Goal: Share content: Share content

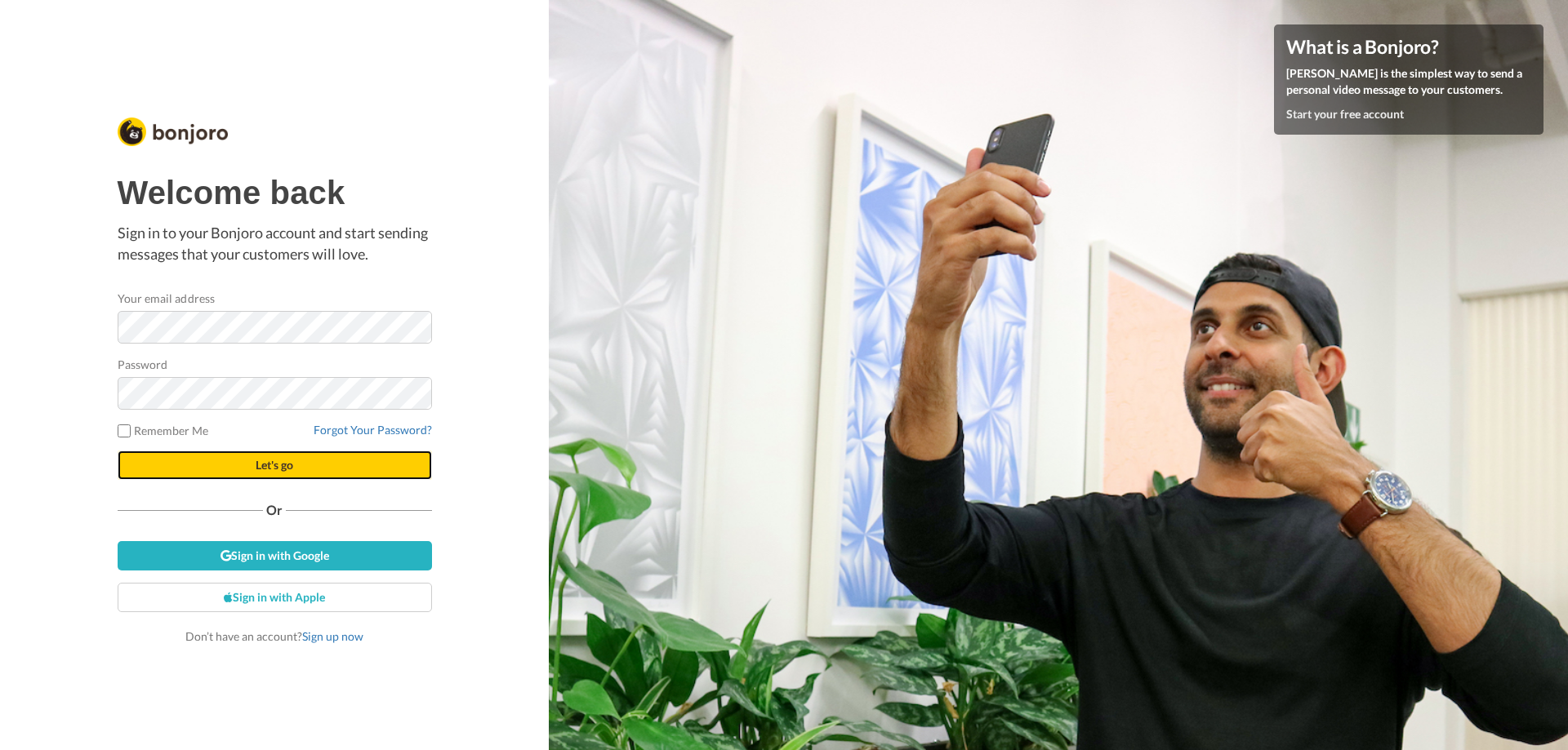
click at [184, 476] on button "Let's go" at bounding box center [275, 466] width 314 height 30
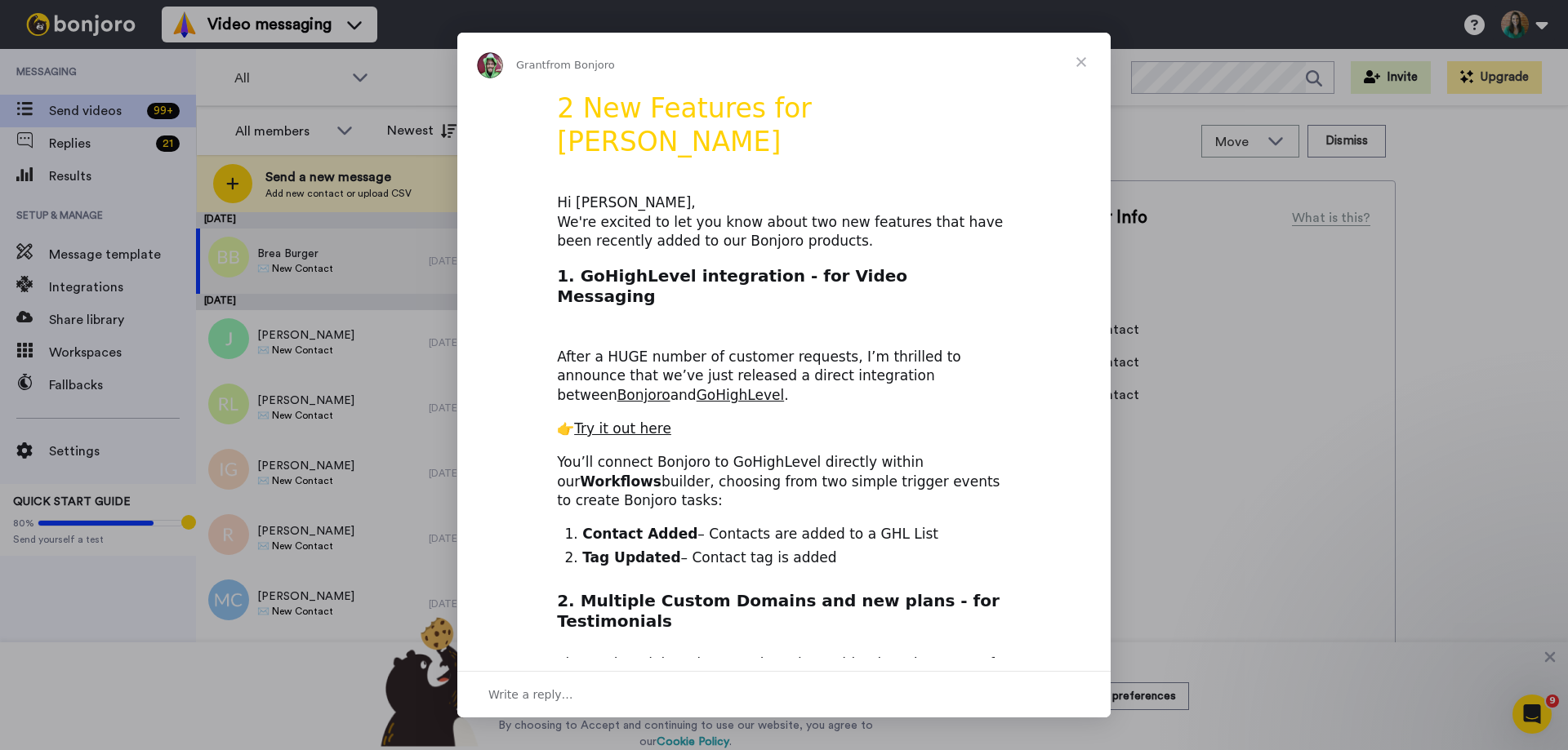
click at [230, 186] on div "Intercom messenger" at bounding box center [784, 375] width 1568 height 750
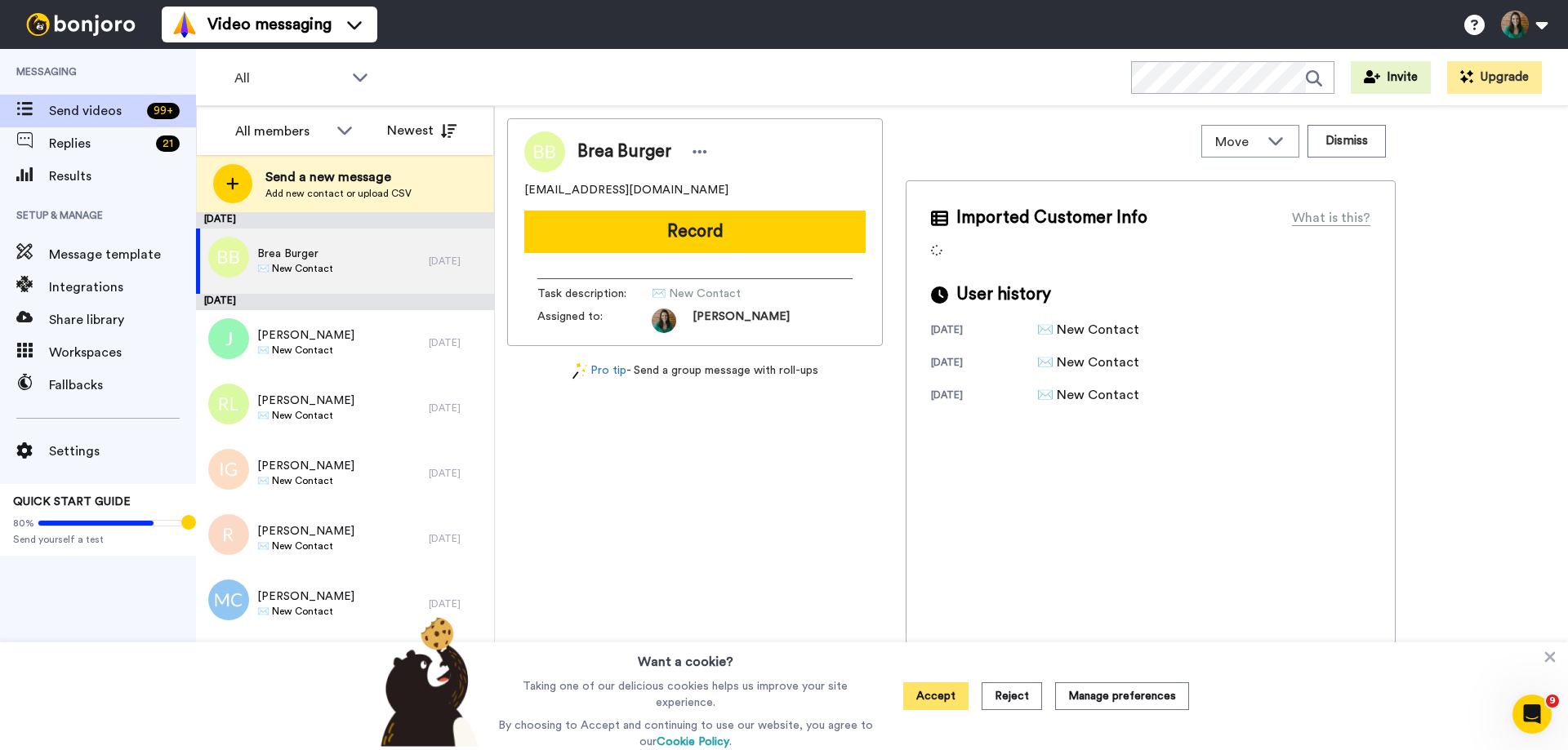
click at [925, 701] on button "Accept" at bounding box center [936, 696] width 65 height 28
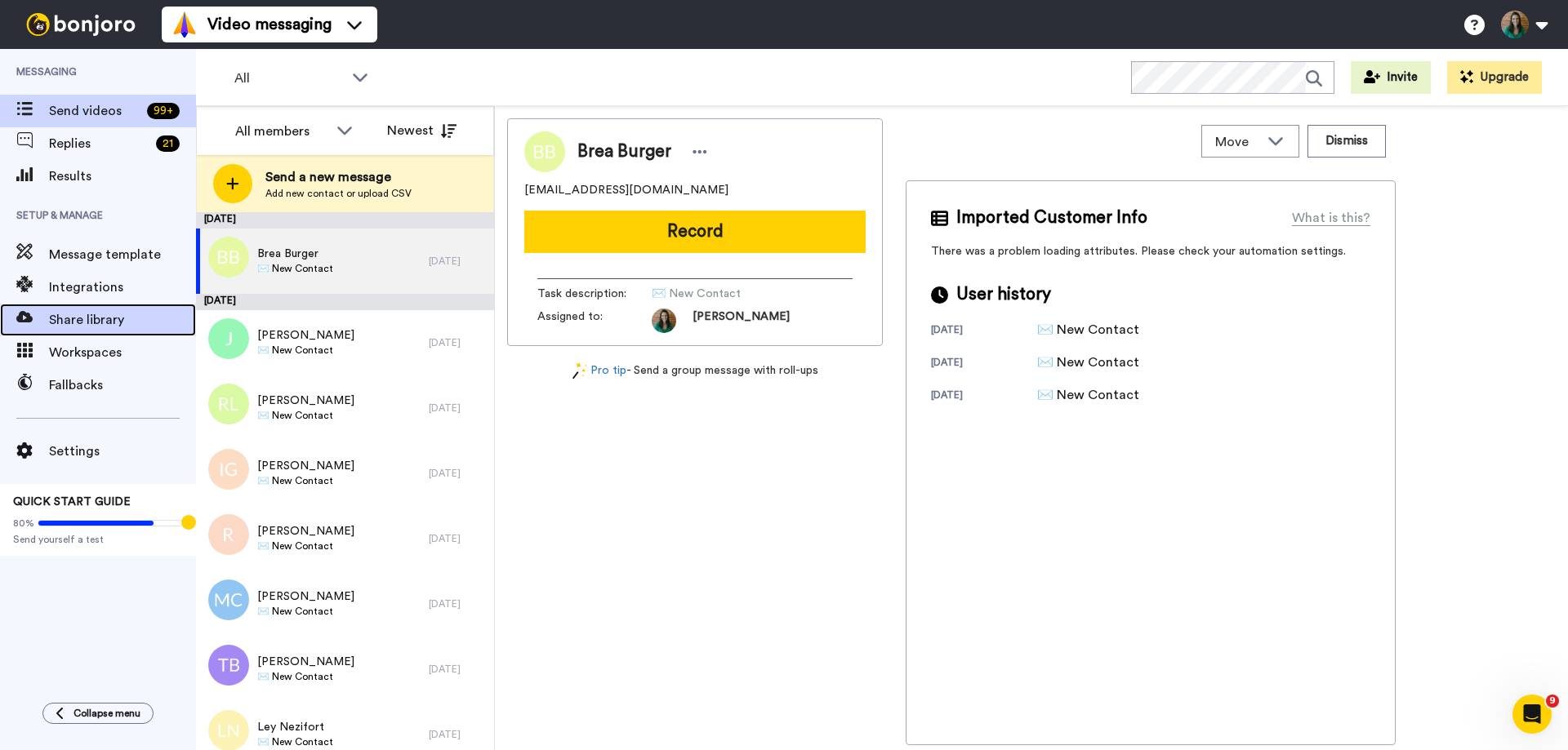
click at [75, 325] on span "Share library" at bounding box center [122, 320] width 147 height 20
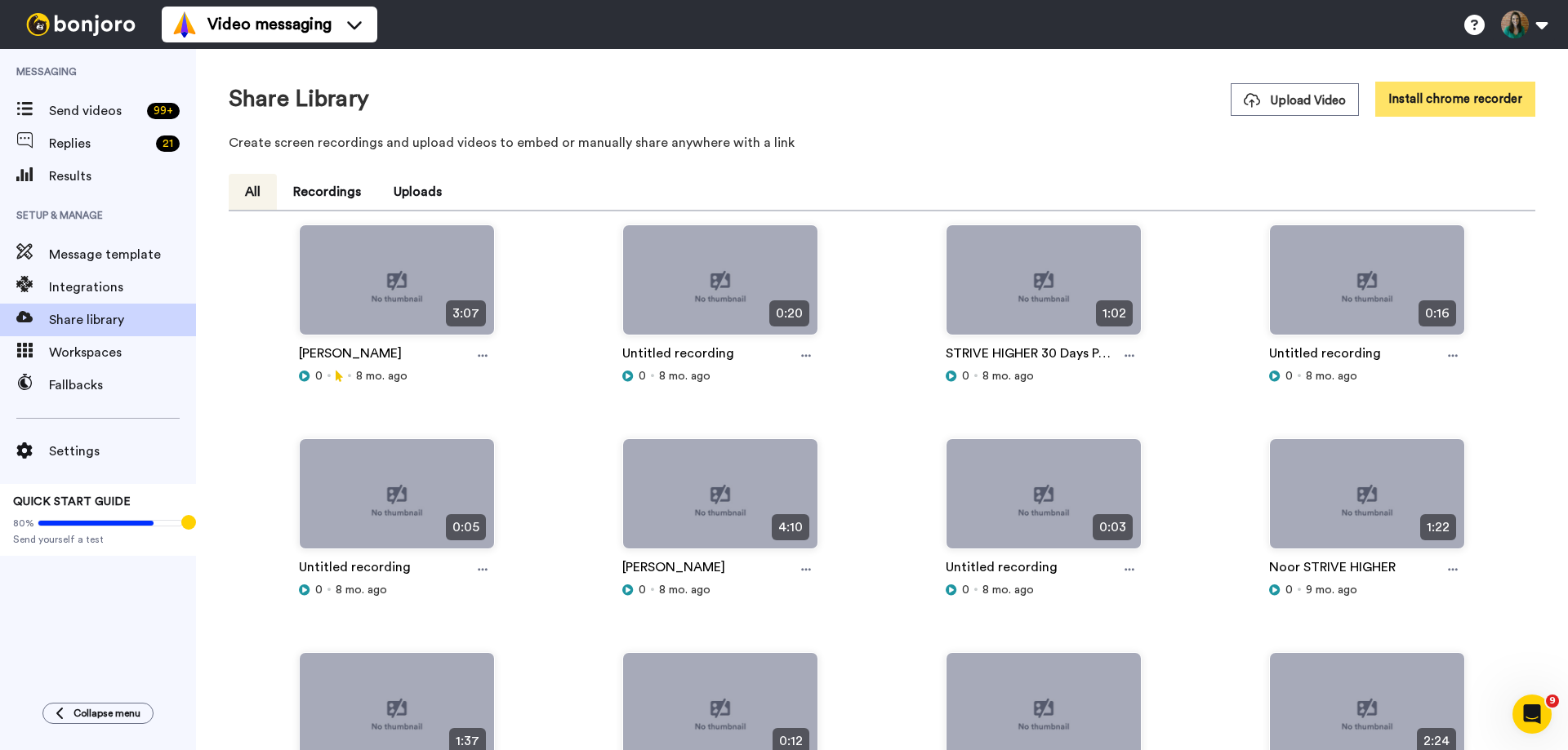
click at [1445, 98] on button "Install chrome recorder" at bounding box center [1456, 98] width 161 height 35
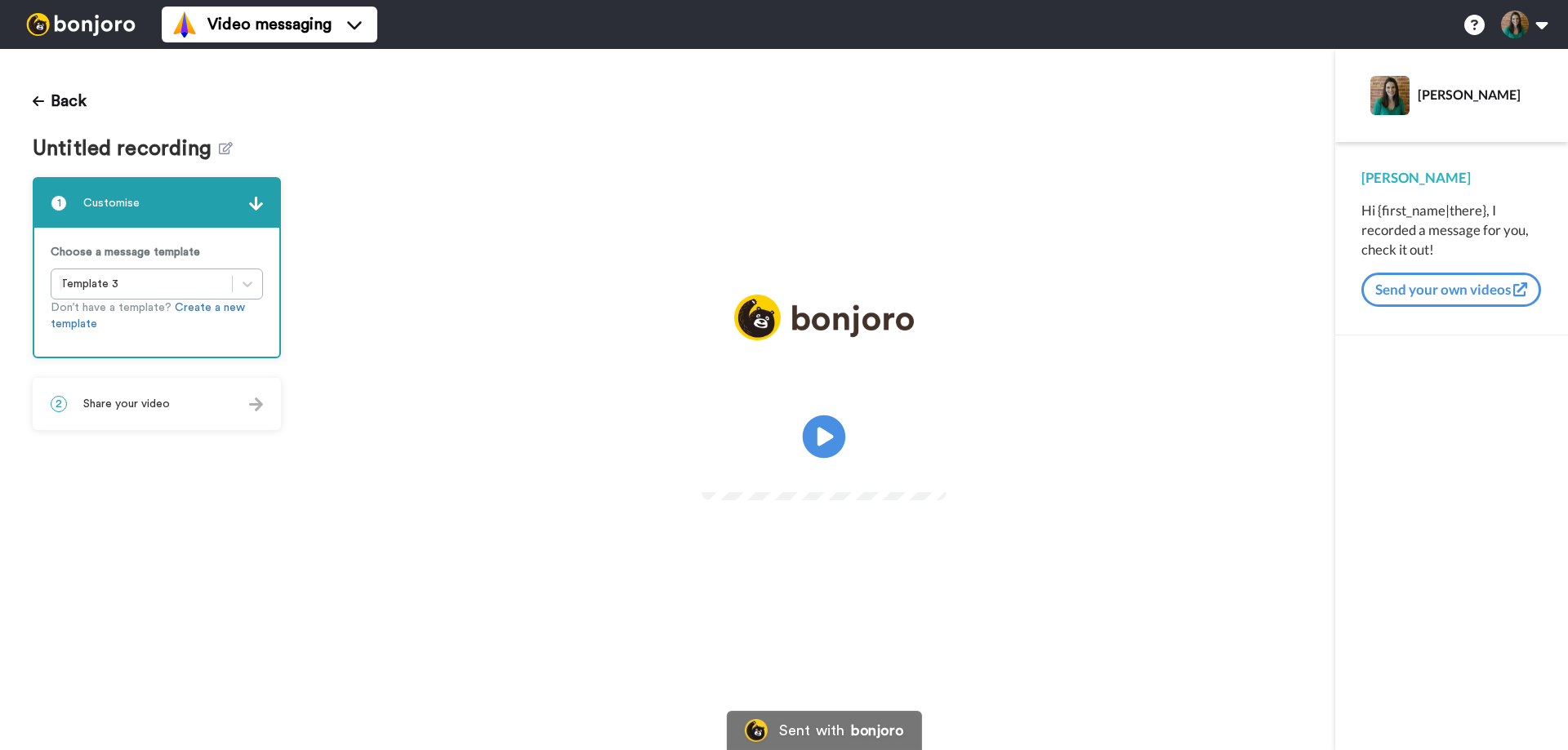
click at [829, 432] on icon at bounding box center [825, 437] width 44 height 44
click at [45, 100] on button "Back" at bounding box center [59, 101] width 54 height 40
click at [54, 102] on button "Back" at bounding box center [59, 101] width 54 height 40
click at [85, 30] on img at bounding box center [81, 24] width 123 height 23
click at [818, 438] on icon "Play/Pause" at bounding box center [825, 437] width 44 height 77
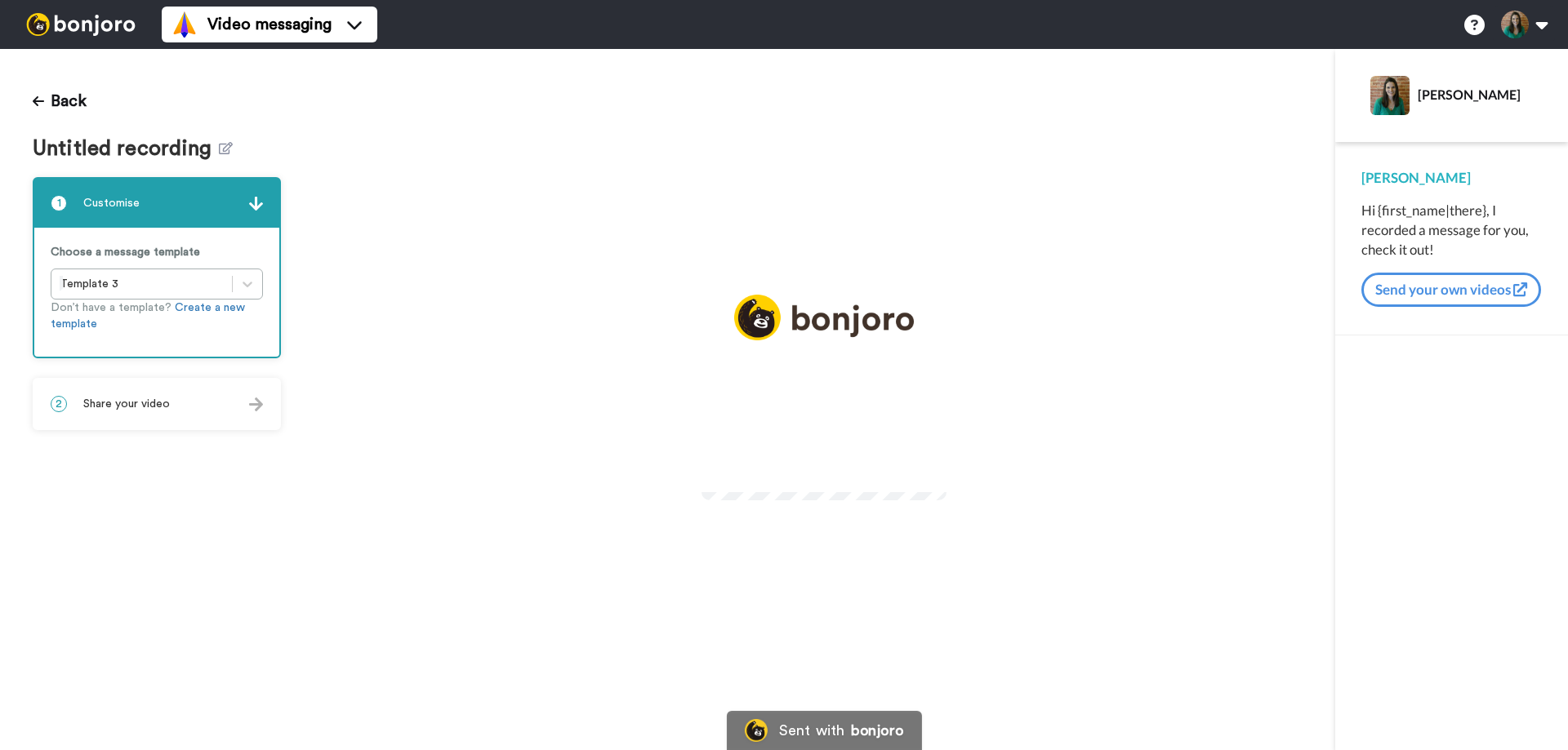
click at [193, 149] on span "Untitled recording" at bounding box center [126, 149] width 186 height 24
click at [223, 149] on icon at bounding box center [226, 148] width 14 height 12
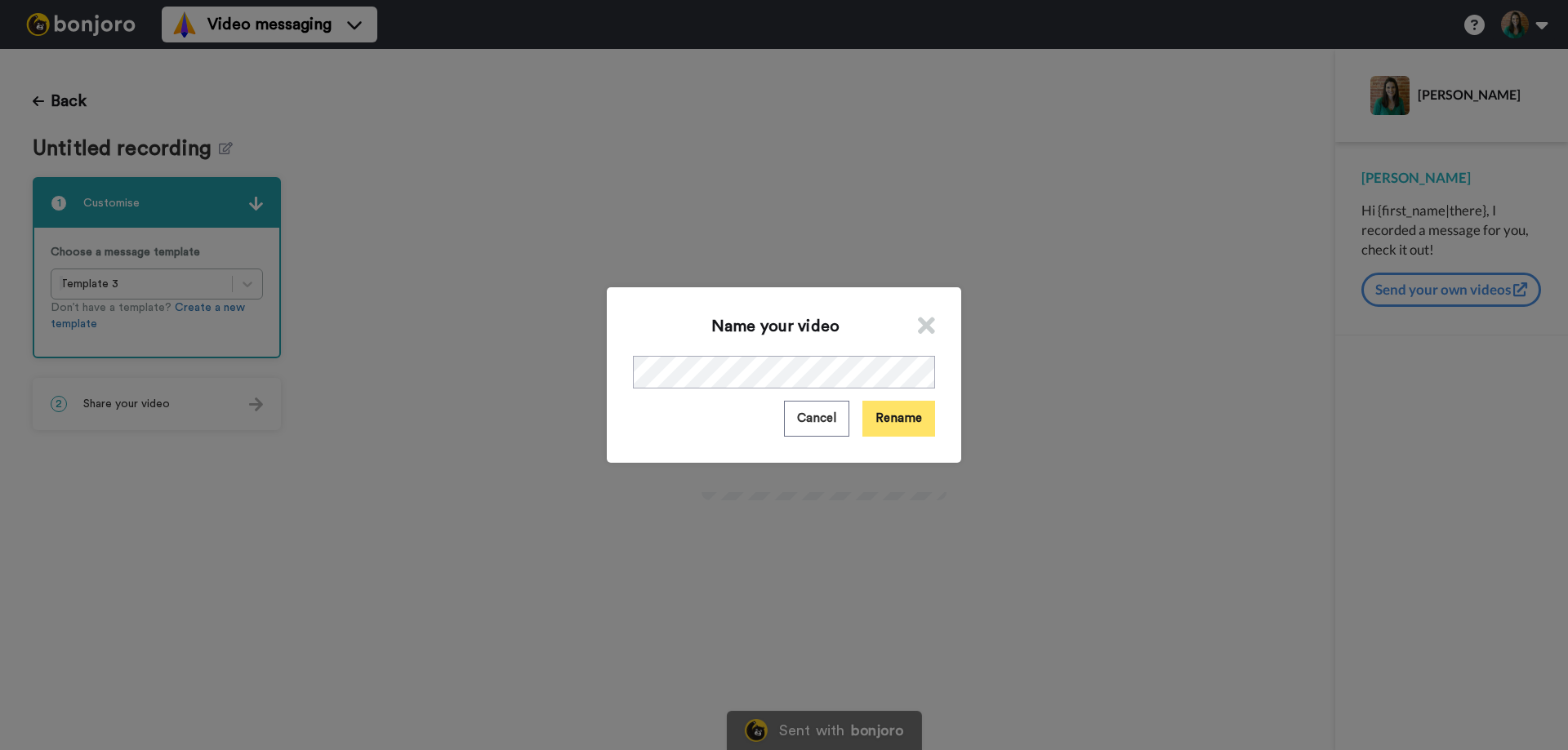
click at [895, 427] on button "Rename" at bounding box center [898, 418] width 72 height 35
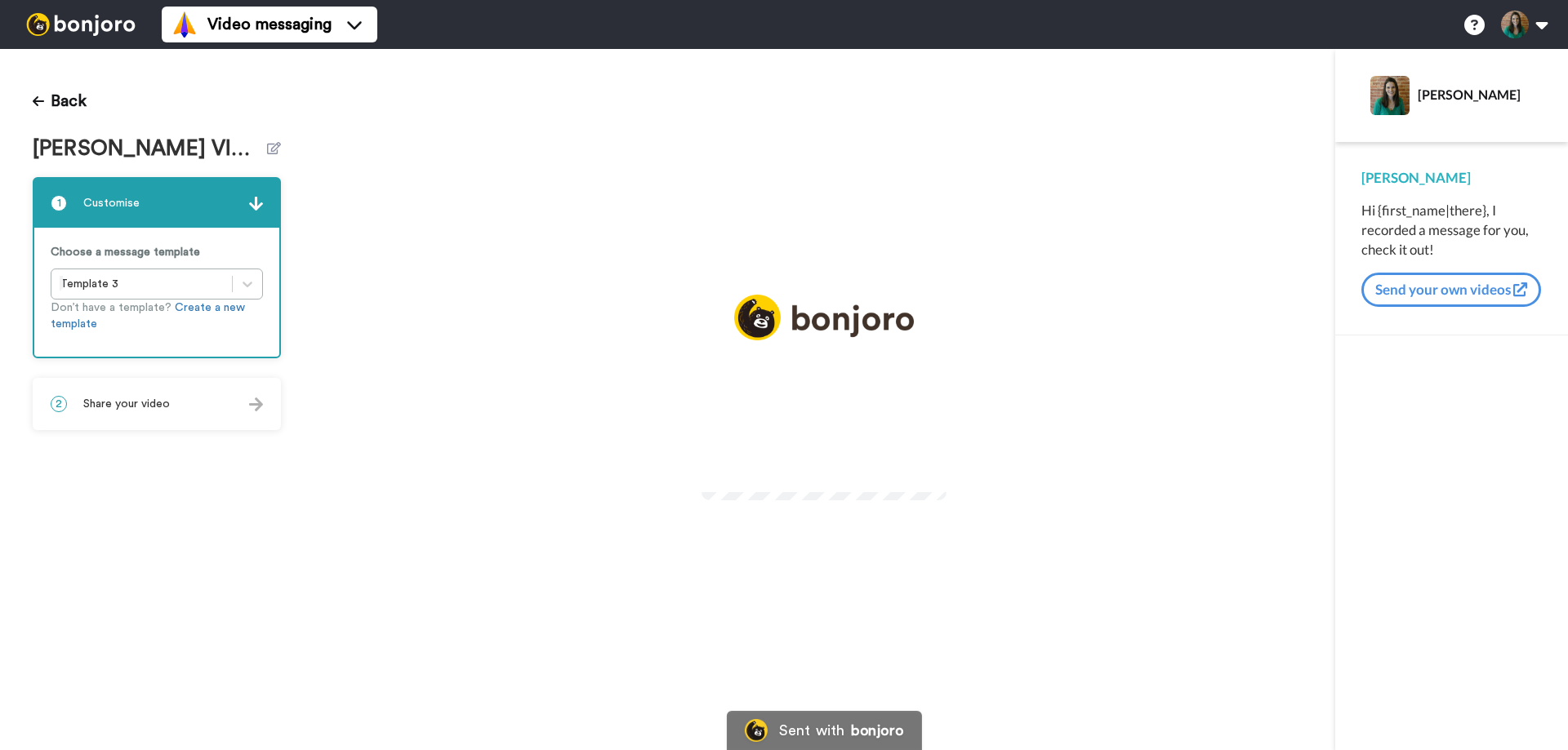
click at [132, 409] on span "Share your video" at bounding box center [126, 404] width 86 height 16
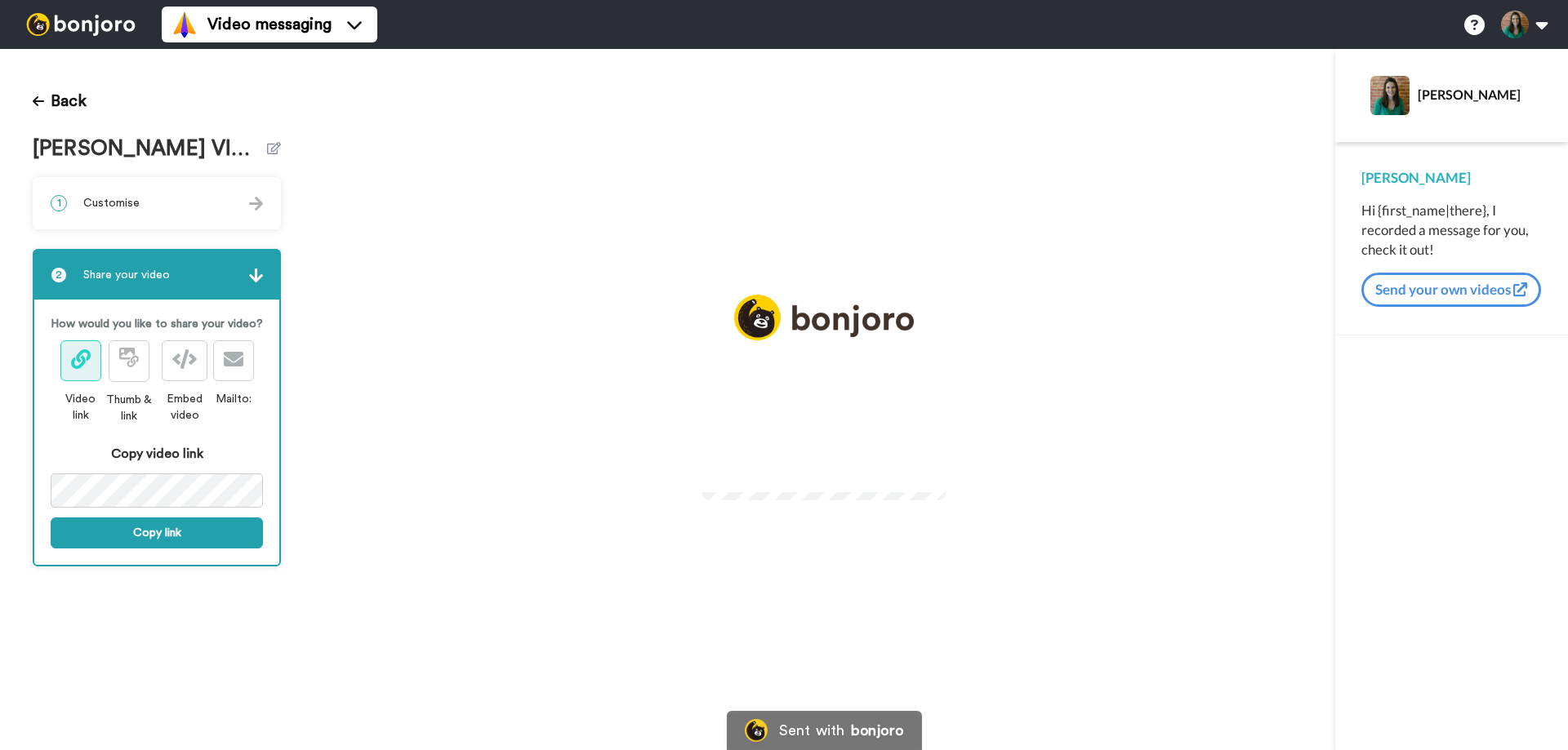
click at [73, 365] on icon at bounding box center [81, 360] width 20 height 20
click at [123, 359] on icon at bounding box center [127, 354] width 16 height 12
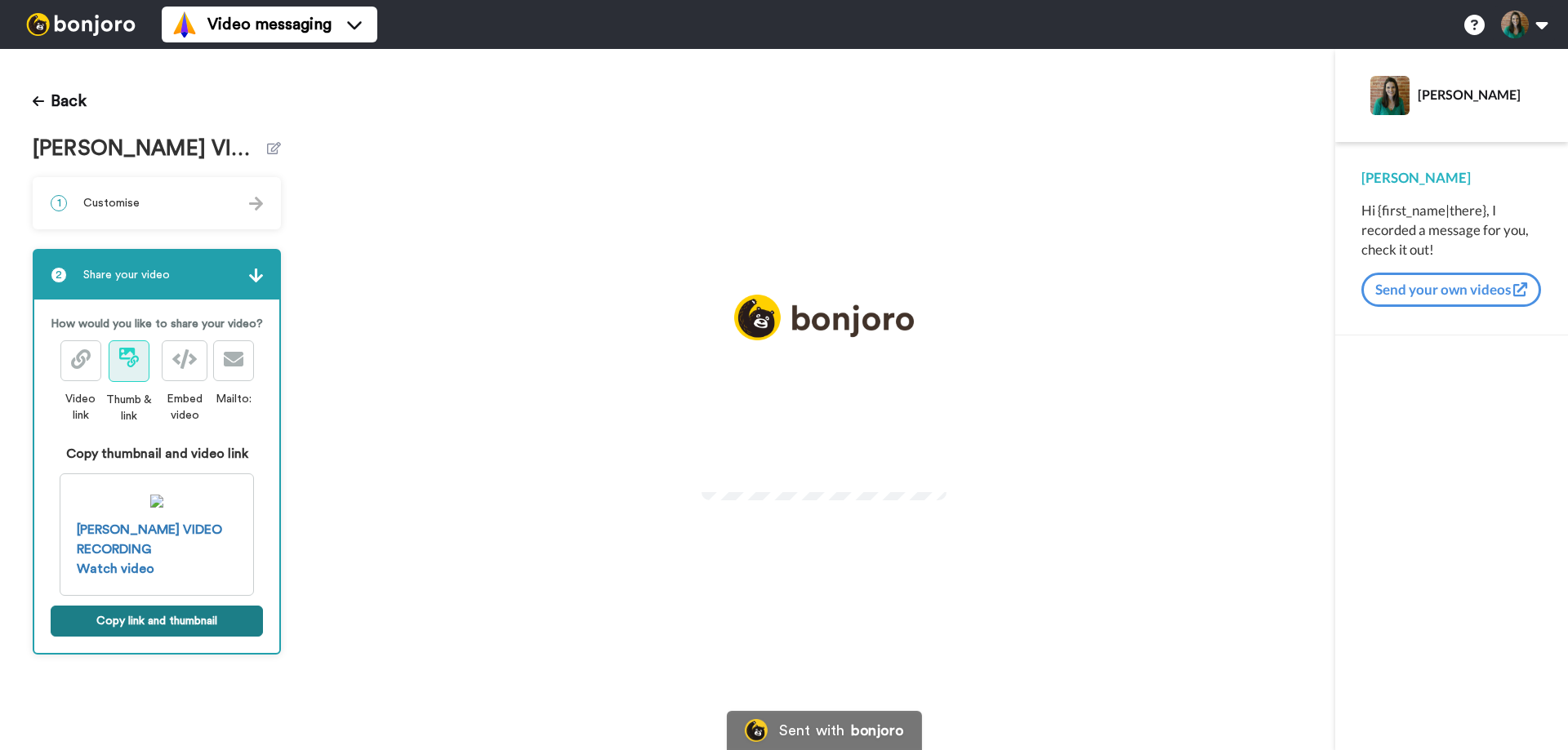
click at [153, 626] on button "Copy link and thumbnail" at bounding box center [157, 620] width 212 height 31
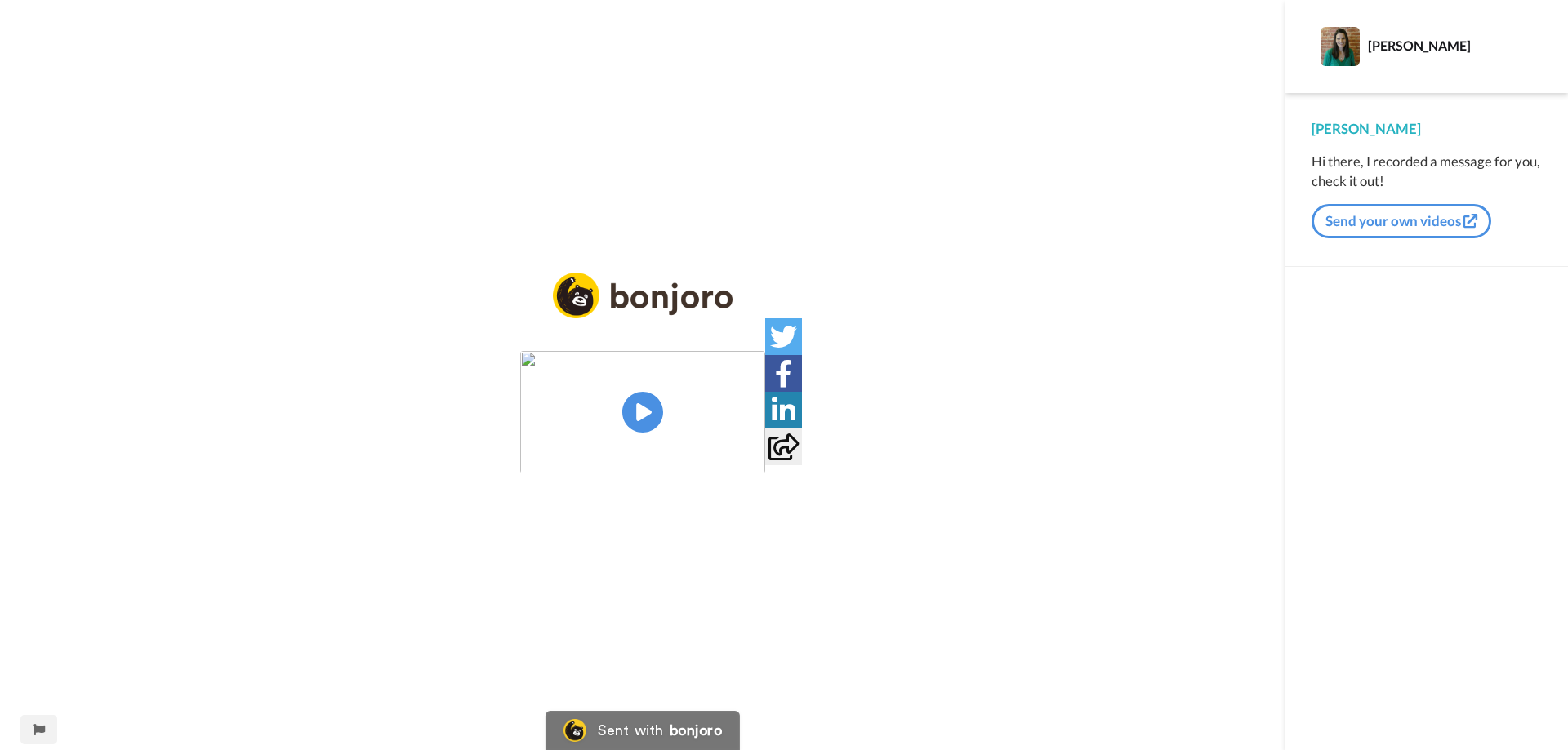
click at [633, 406] on img at bounding box center [642, 412] width 245 height 123
